Goal: Task Accomplishment & Management: Manage account settings

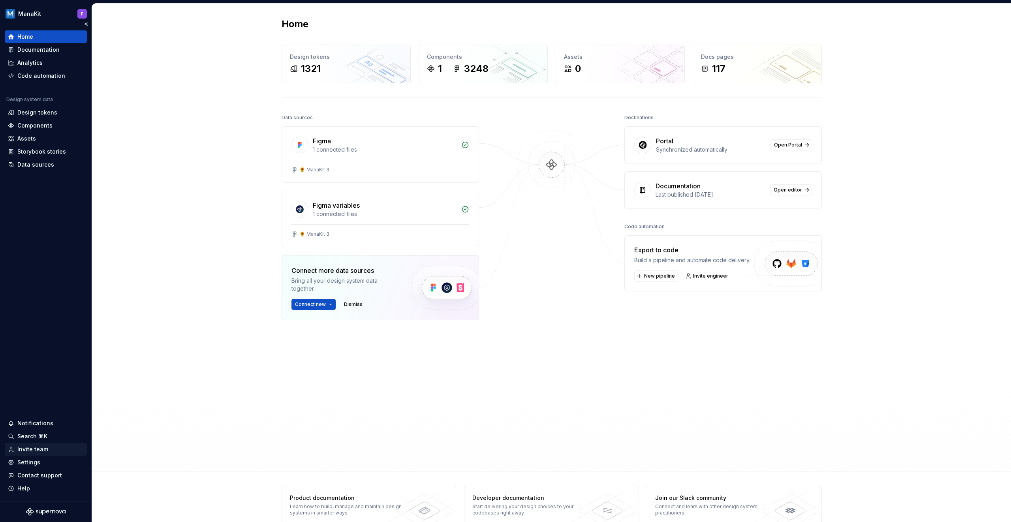
click at [36, 452] on div "Invite team" at bounding box center [32, 449] width 31 height 8
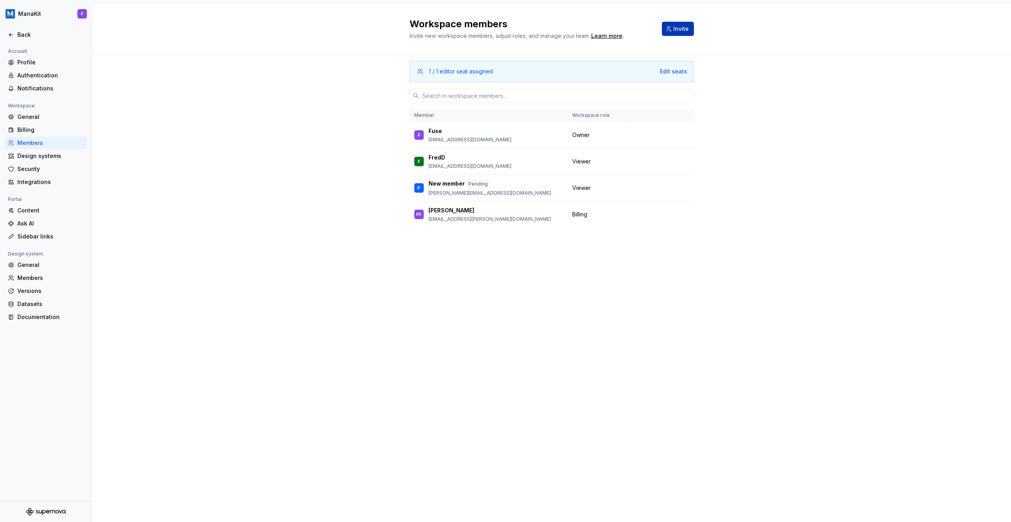
click at [671, 30] on button "Invite" at bounding box center [678, 29] width 32 height 14
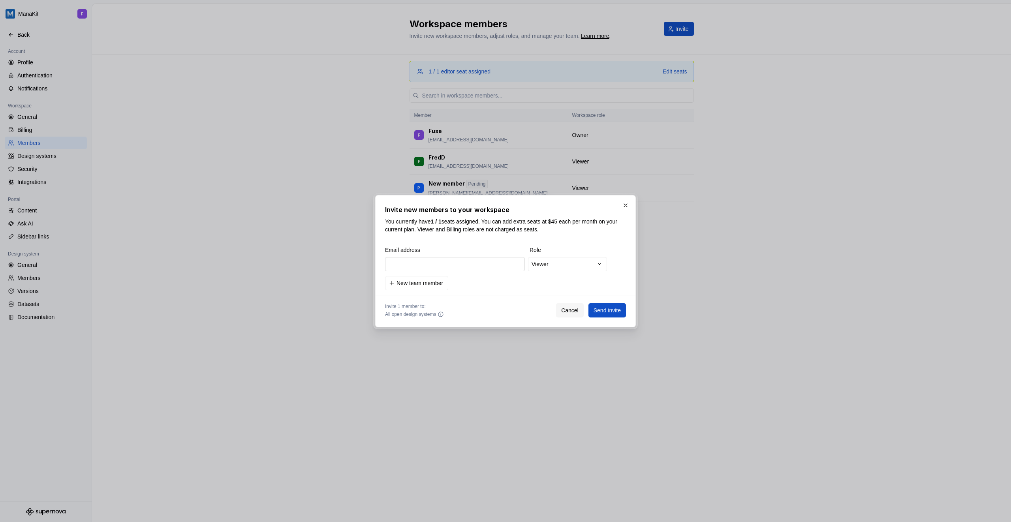
click at [474, 263] on input "email" at bounding box center [455, 264] width 140 height 14
drag, startPoint x: 515, startPoint y: 223, endPoint x: 587, endPoint y: 229, distance: 72.6
click at [587, 229] on p "You currently have 1 / 1 seats assigned. You can add extra seats at $45 each pe…" at bounding box center [505, 226] width 241 height 16
drag, startPoint x: 594, startPoint y: 230, endPoint x: 551, endPoint y: 213, distance: 46.5
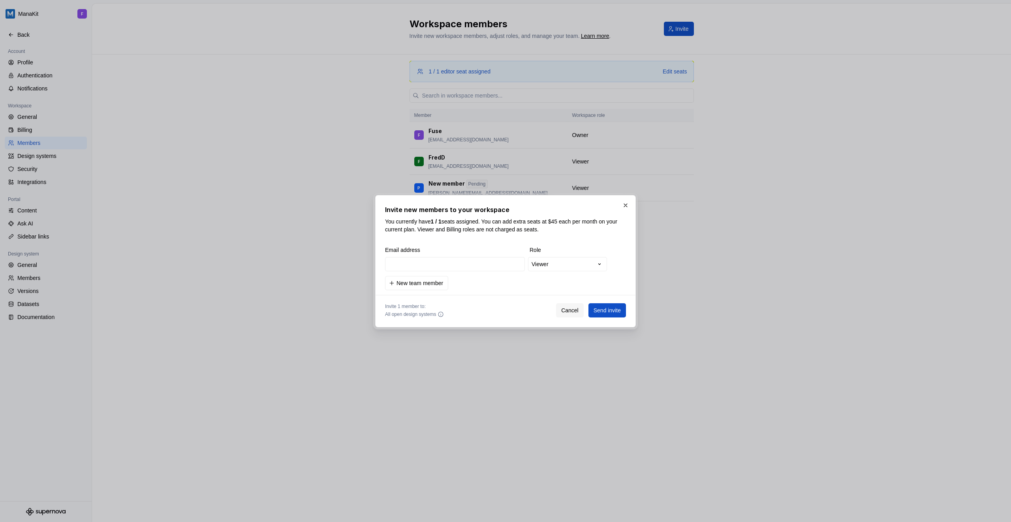
click at [551, 213] on div "Invite new members to your workspace You currently have 1 / 1 seats assigned. Y…" at bounding box center [505, 219] width 241 height 28
click at [584, 218] on p "You currently have 1 / 1 seats assigned. You can add extra seats at $45 each pe…" at bounding box center [505, 226] width 241 height 16
drag, startPoint x: 586, startPoint y: 227, endPoint x: 555, endPoint y: 216, distance: 32.4
click at [555, 216] on div "Invite new members to your workspace You currently have 1 / 1 seats assigned. Y…" at bounding box center [505, 219] width 241 height 28
click at [569, 222] on p "You currently have 1 / 1 seats assigned. You can add extra seats at $45 each pe…" at bounding box center [505, 226] width 241 height 16
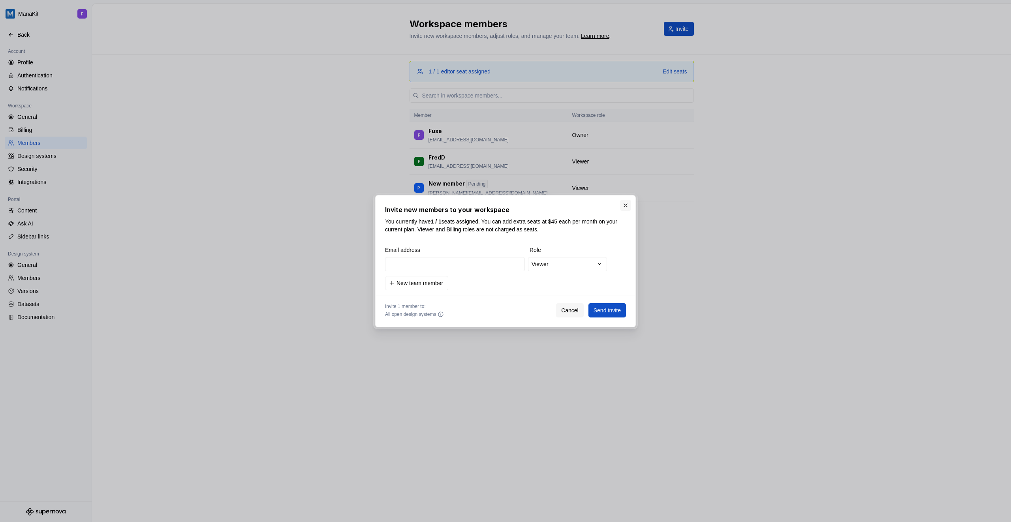
click at [620, 207] on button "button" at bounding box center [625, 205] width 11 height 11
